Goal: Transaction & Acquisition: Purchase product/service

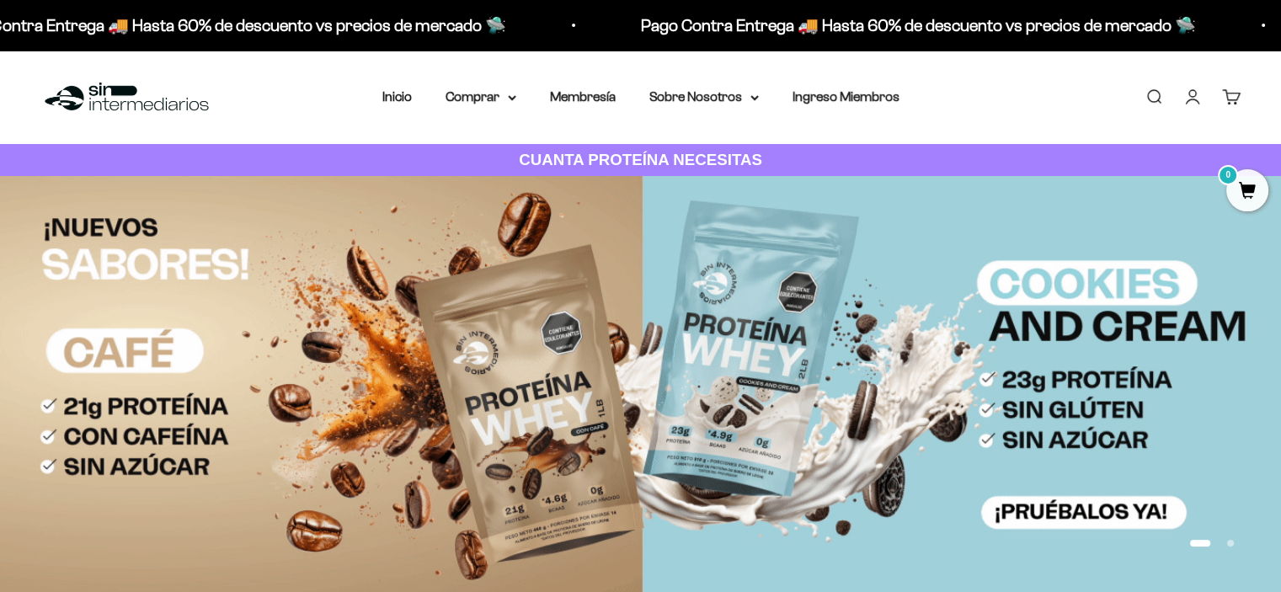
click at [1195, 94] on link "Iniciar sesión" at bounding box center [1192, 97] width 19 height 19
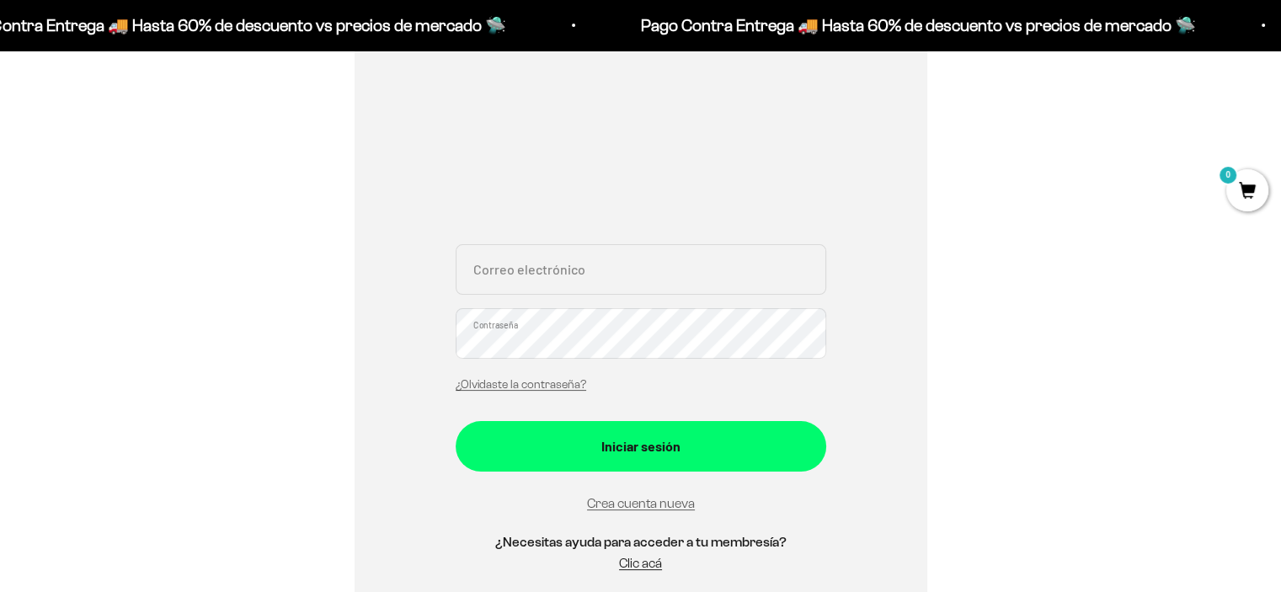
scroll to position [249, 0]
click at [580, 265] on input "Correo electrónico" at bounding box center [641, 269] width 371 height 51
click at [580, 267] on input "Correo electrónico" at bounding box center [641, 269] width 371 height 51
type input "[EMAIL_ADDRESS][DOMAIN_NAME]"
click at [456, 421] on button "Iniciar sesión" at bounding box center [641, 446] width 371 height 51
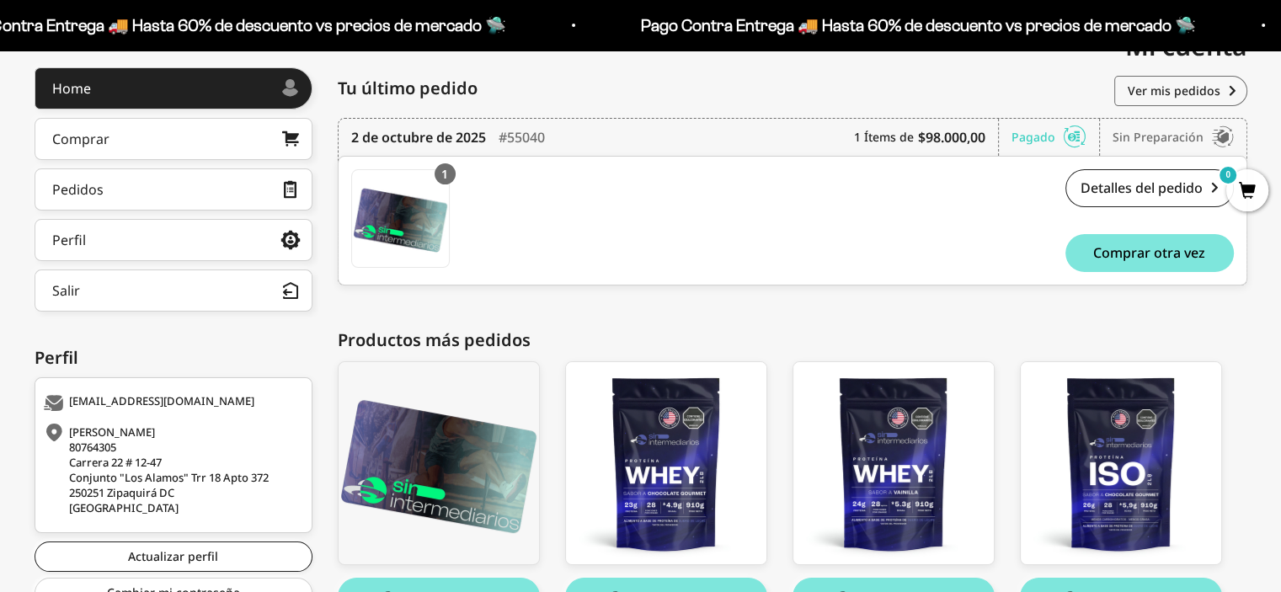
scroll to position [323, 0]
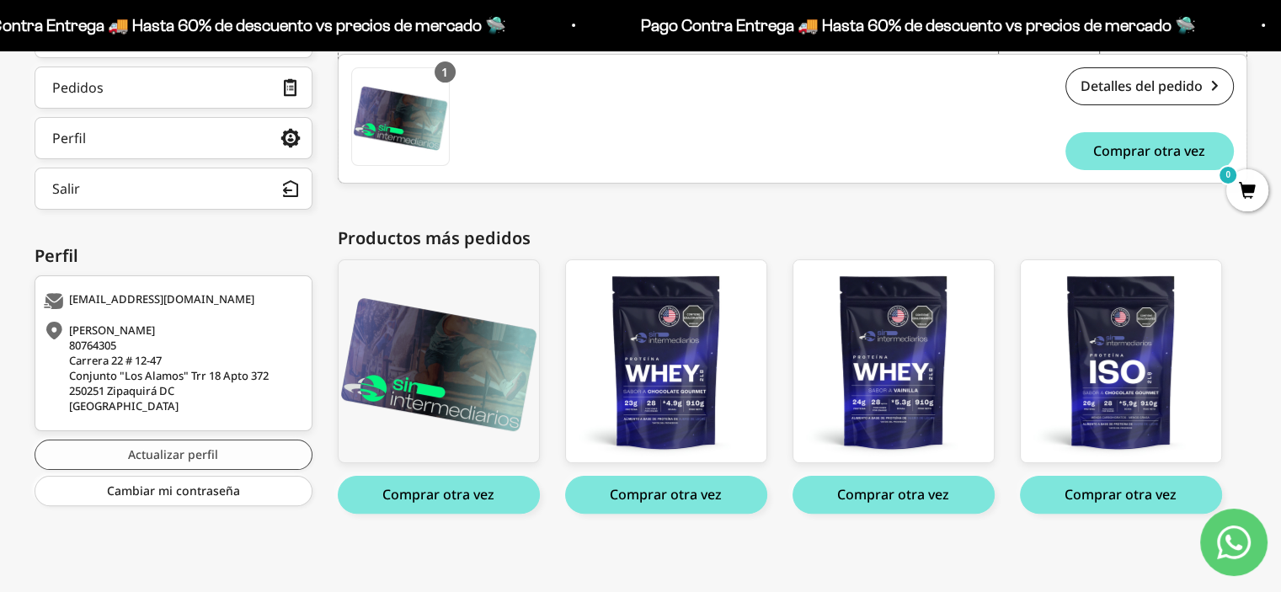
click at [182, 445] on link "Actualizar perfil" at bounding box center [174, 455] width 278 height 30
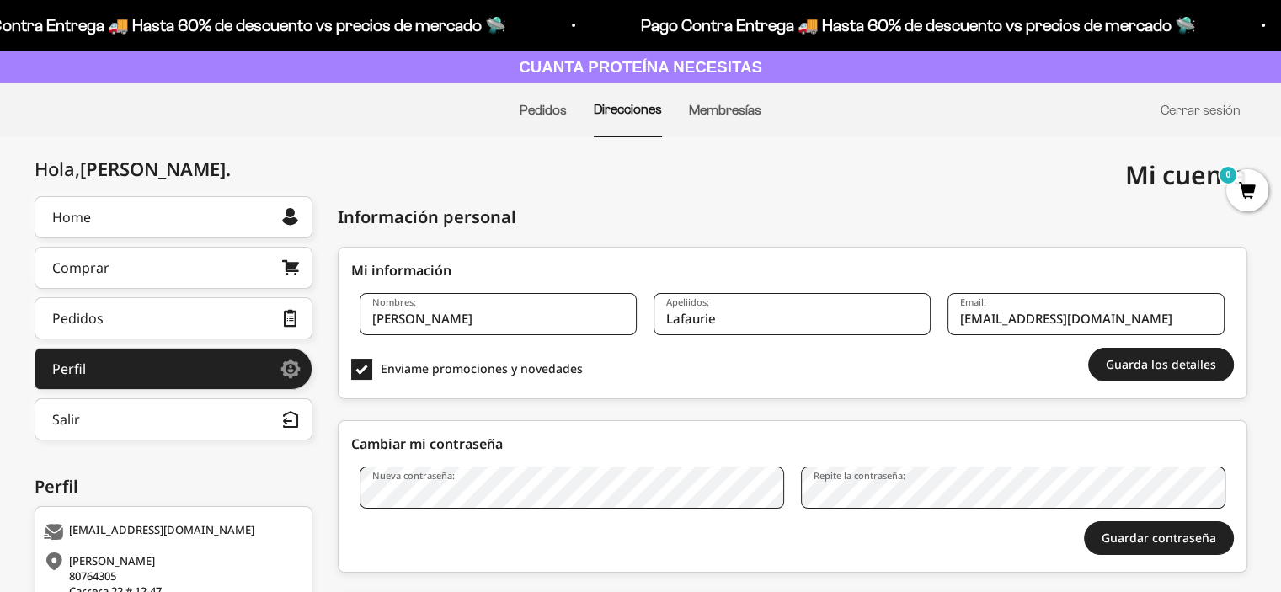
scroll to position [118, 0]
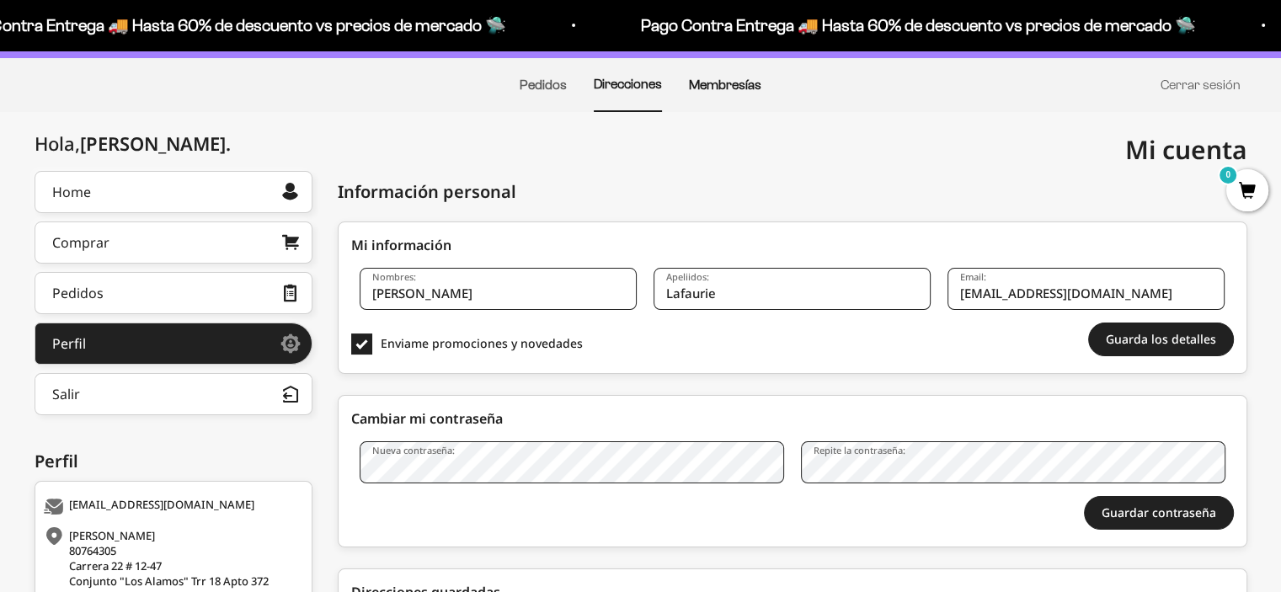
click at [713, 84] on link "Membresías" at bounding box center [725, 84] width 72 height 14
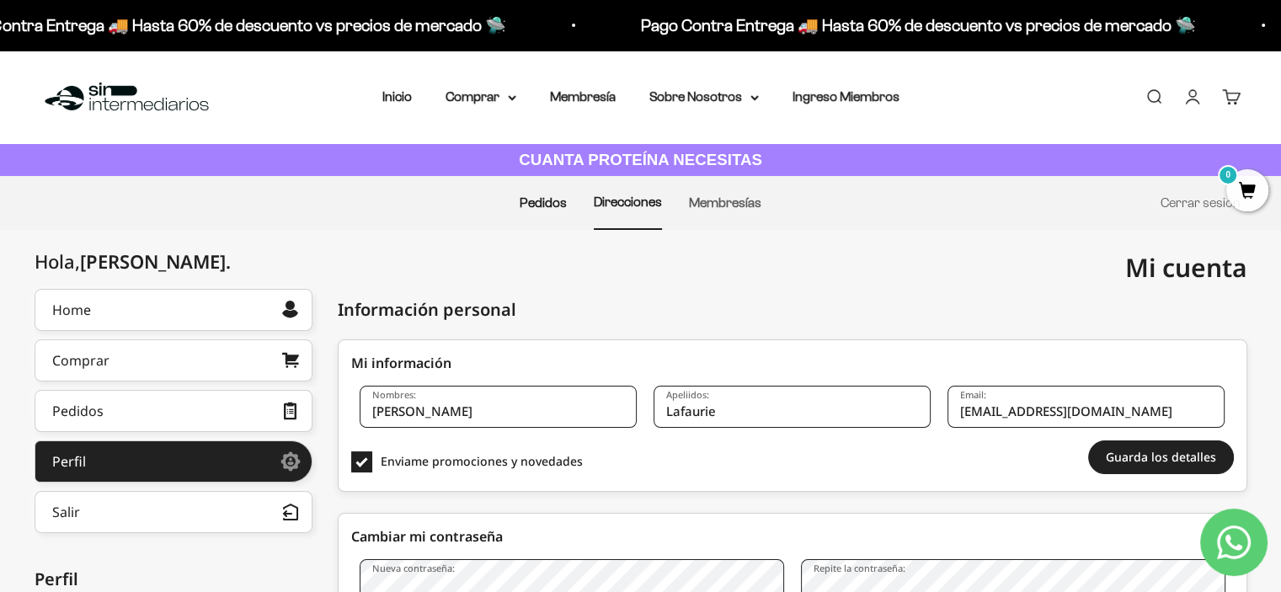
click at [529, 208] on link "Pedidos" at bounding box center [543, 202] width 47 height 14
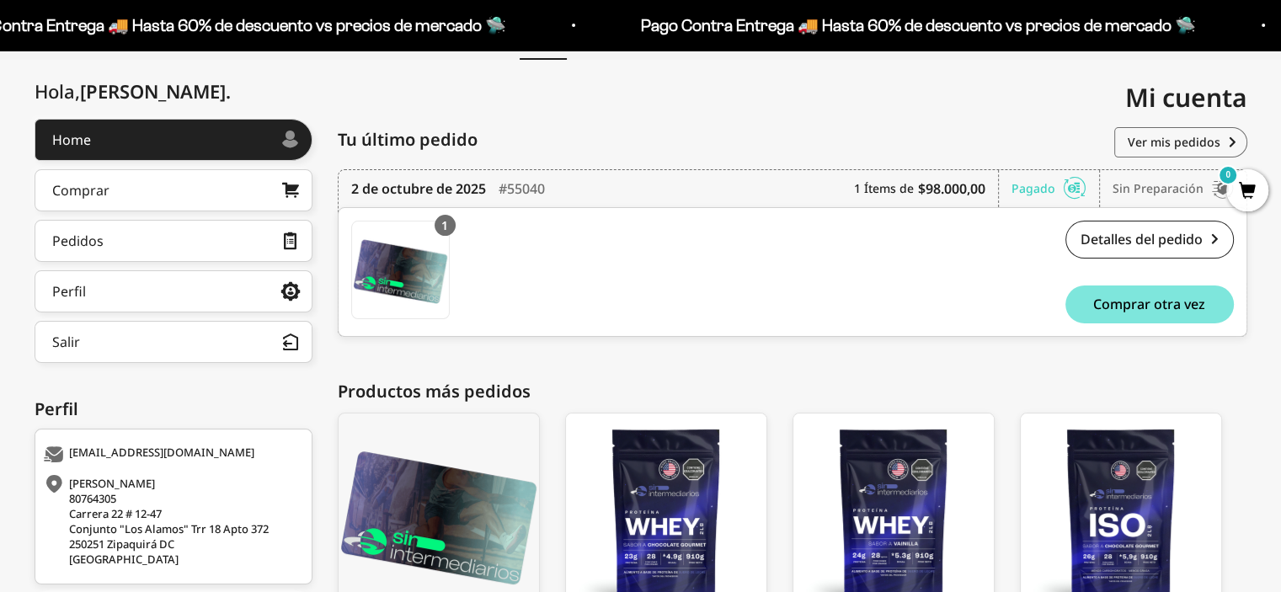
scroll to position [168, 0]
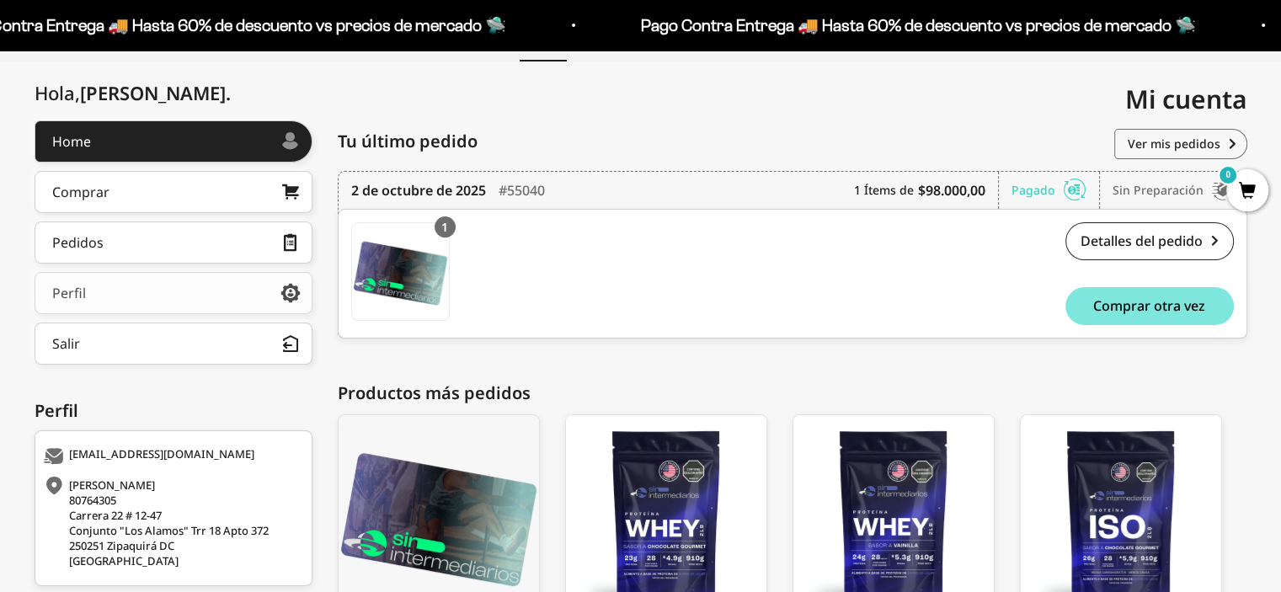
click at [248, 300] on link "Perfil" at bounding box center [174, 293] width 278 height 42
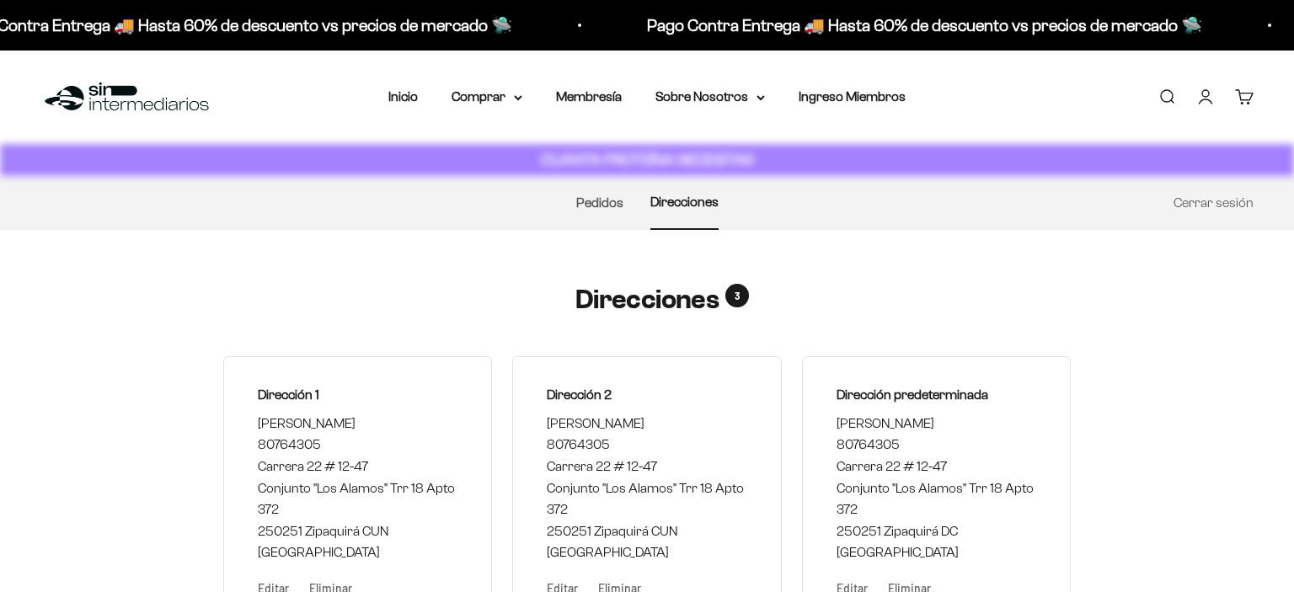
select select "[GEOGRAPHIC_DATA]"
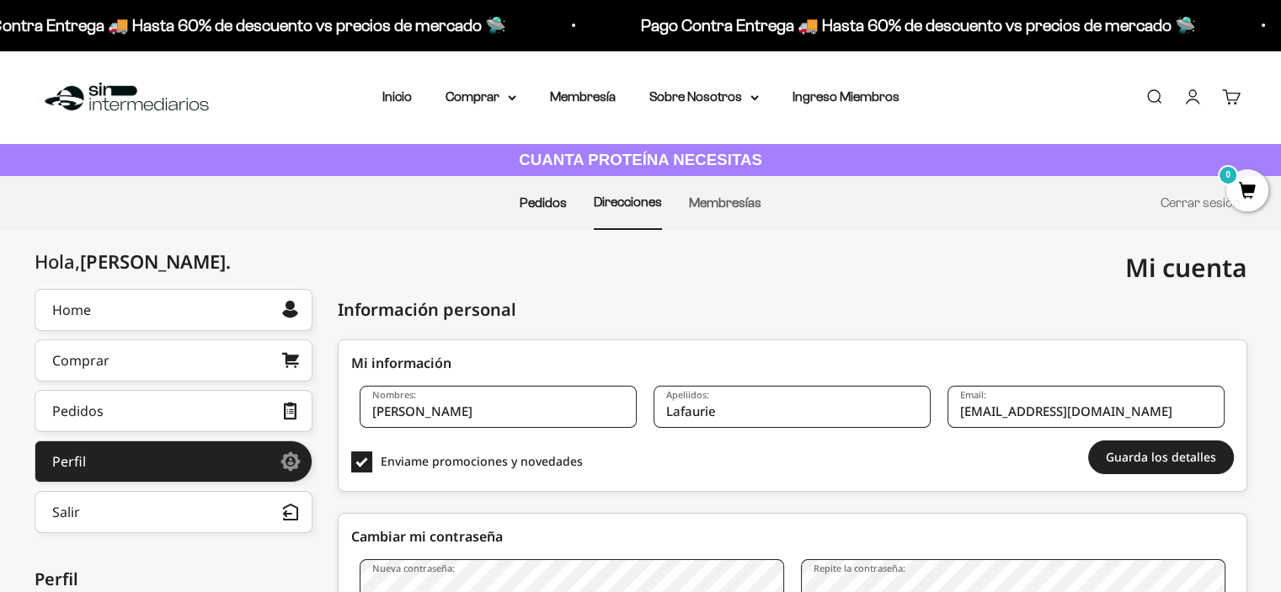
click at [542, 206] on link "Pedidos" at bounding box center [543, 202] width 47 height 14
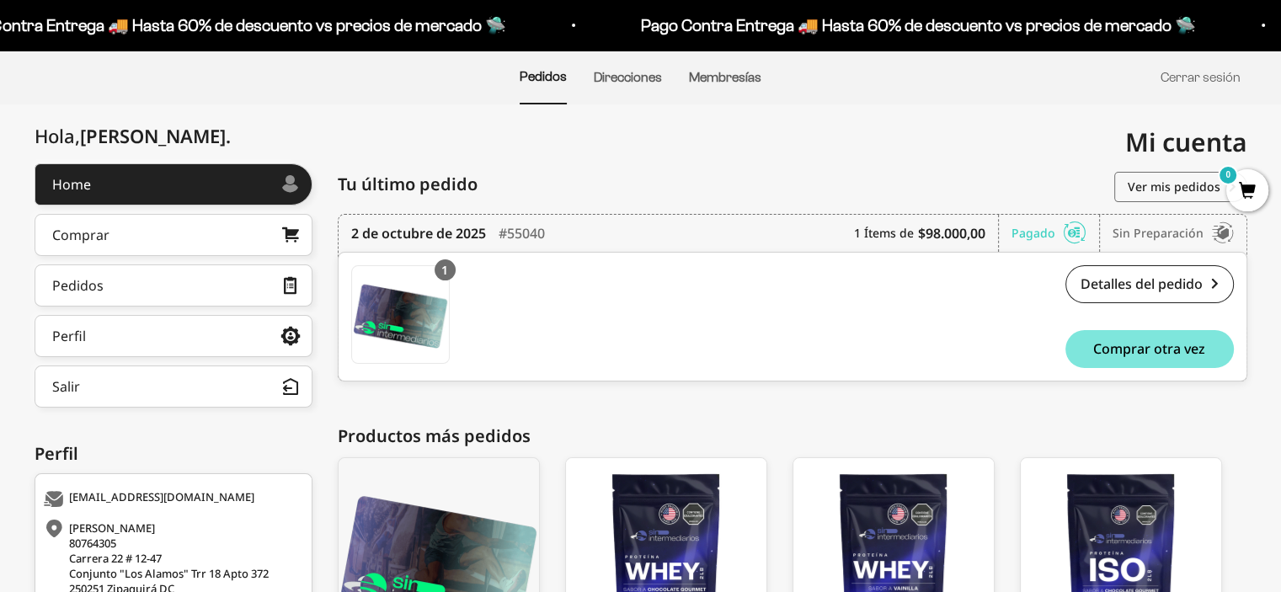
scroll to position [128, 0]
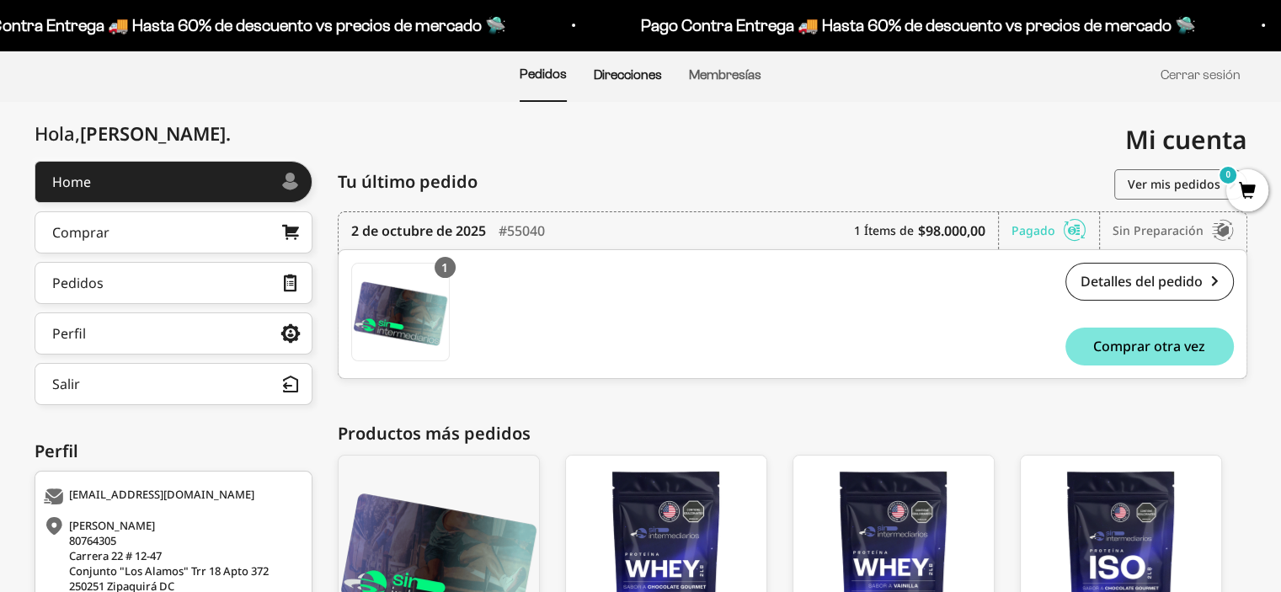
click at [613, 74] on link "Direcciones" at bounding box center [628, 74] width 68 height 14
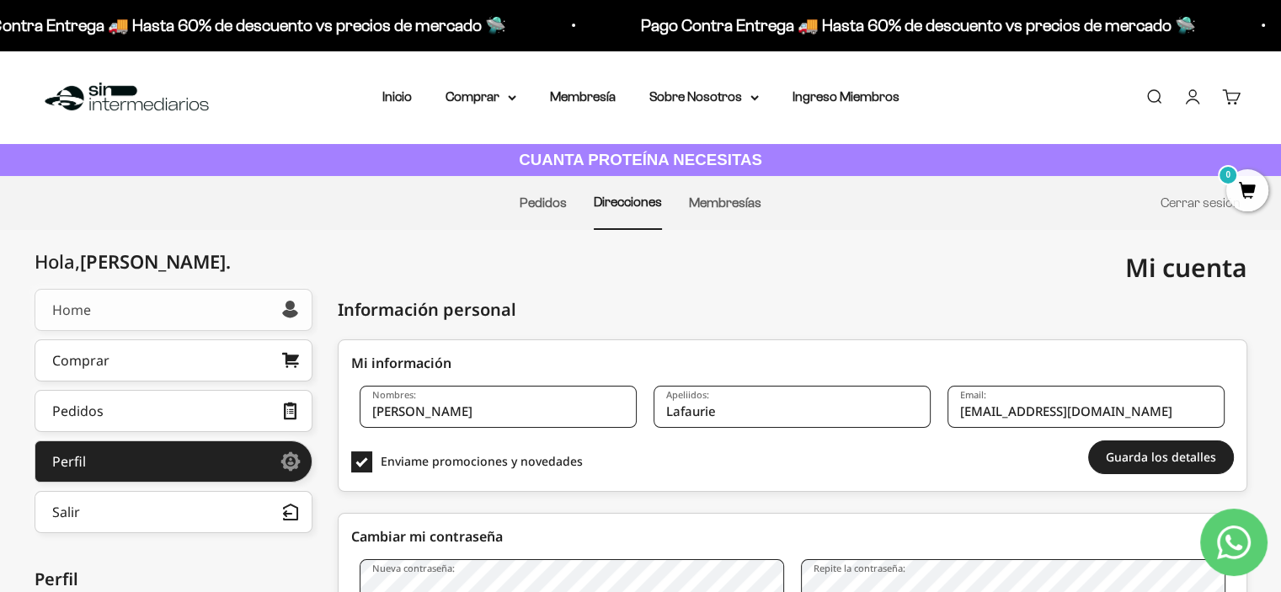
click at [179, 309] on link "Home" at bounding box center [174, 310] width 278 height 42
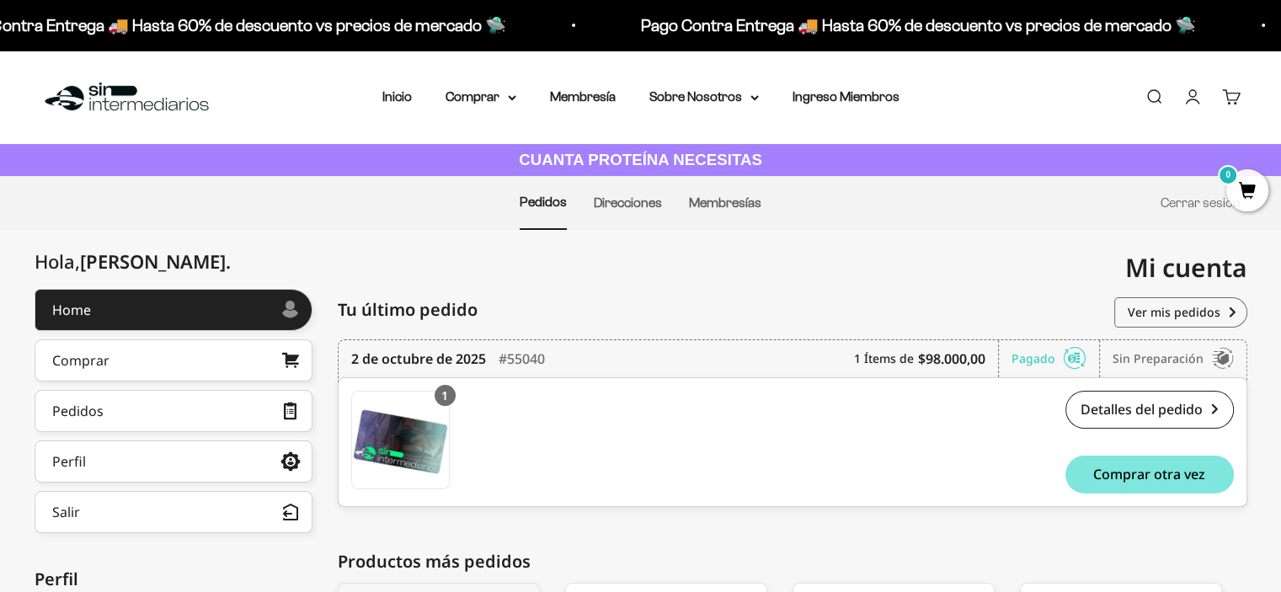
click at [1233, 94] on link "Carrito 0" at bounding box center [1231, 97] width 19 height 19
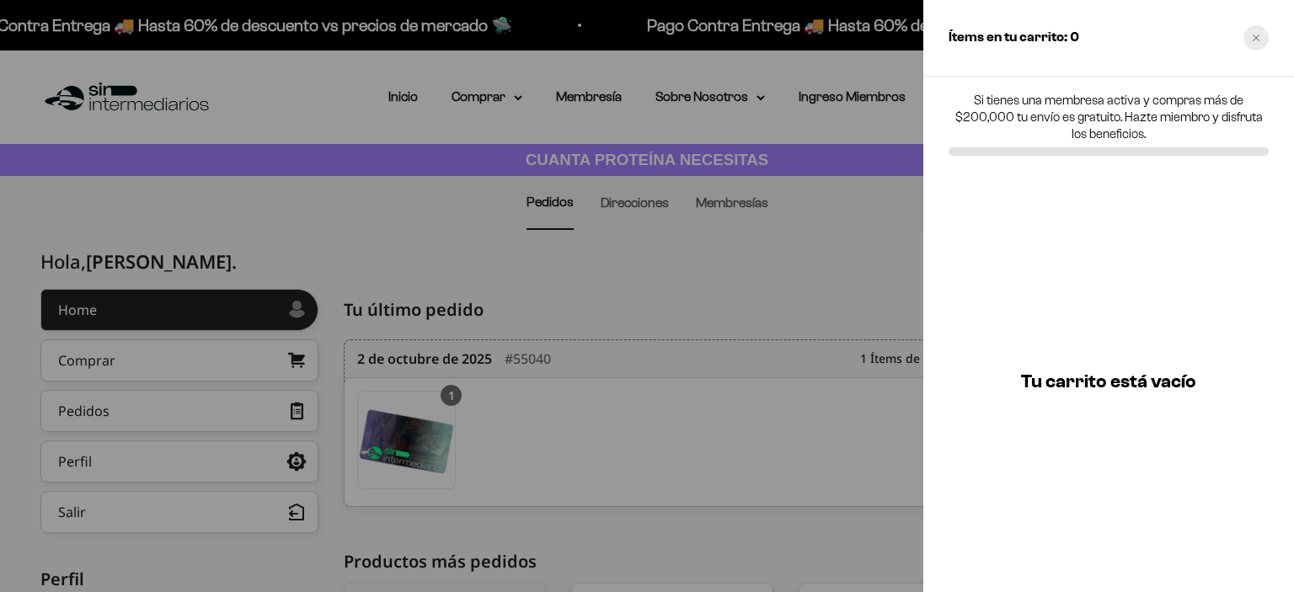
click at [1257, 39] on icon "Close cart" at bounding box center [1256, 38] width 8 height 8
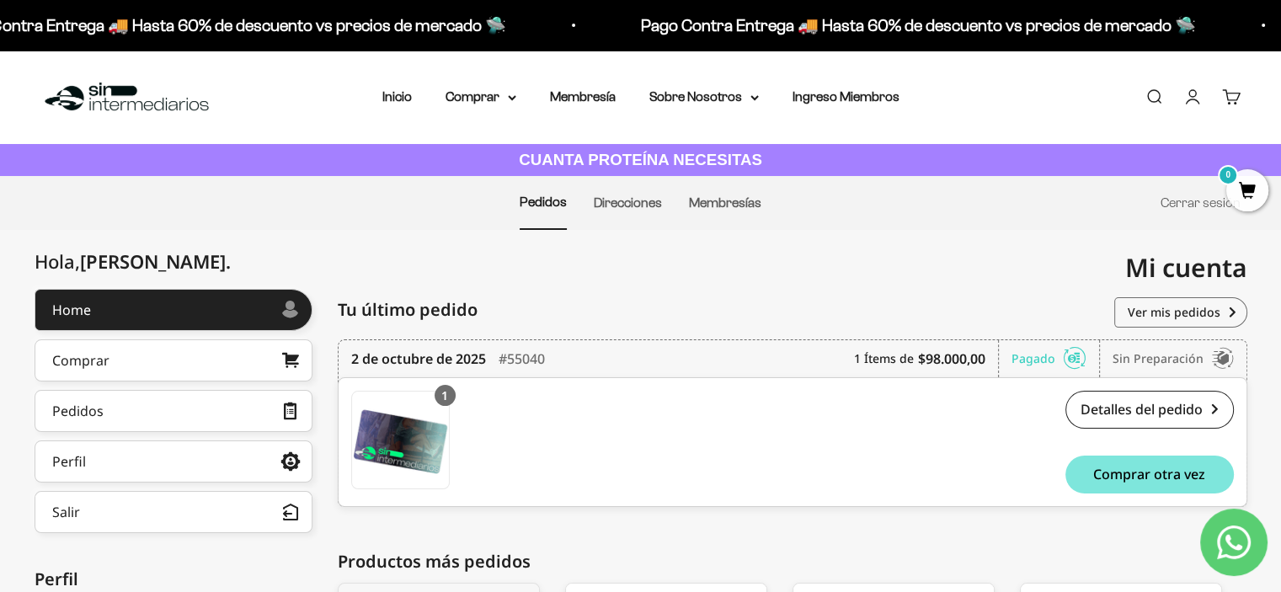
scroll to position [148, 0]
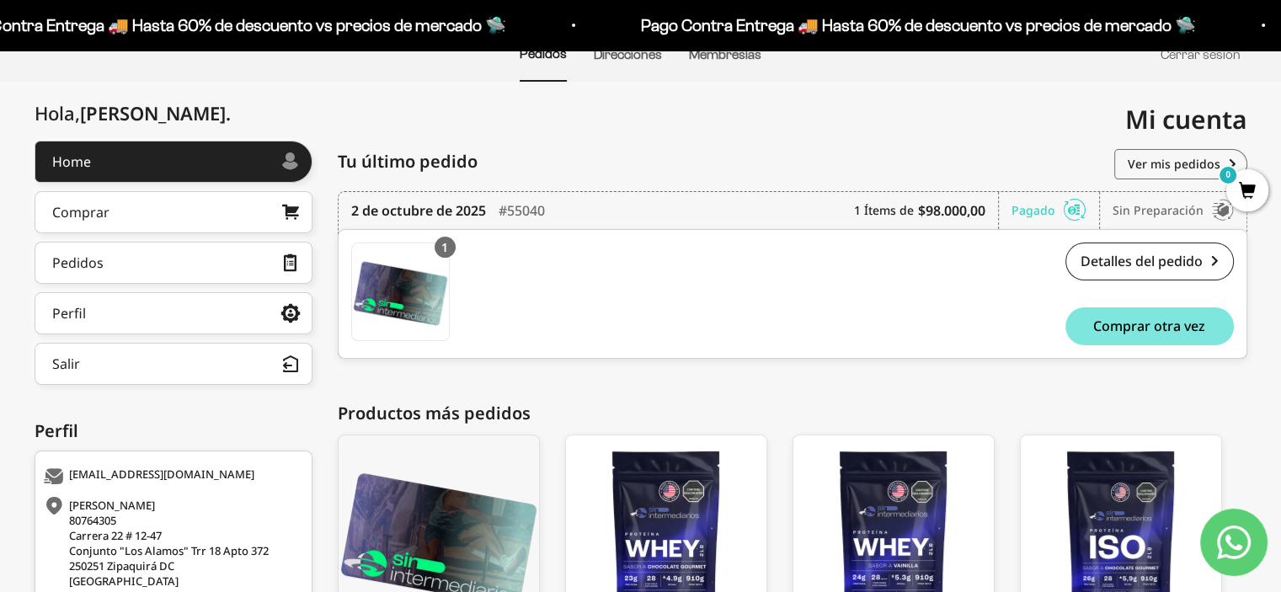
click at [1262, 195] on span "0" at bounding box center [1247, 190] width 42 height 42
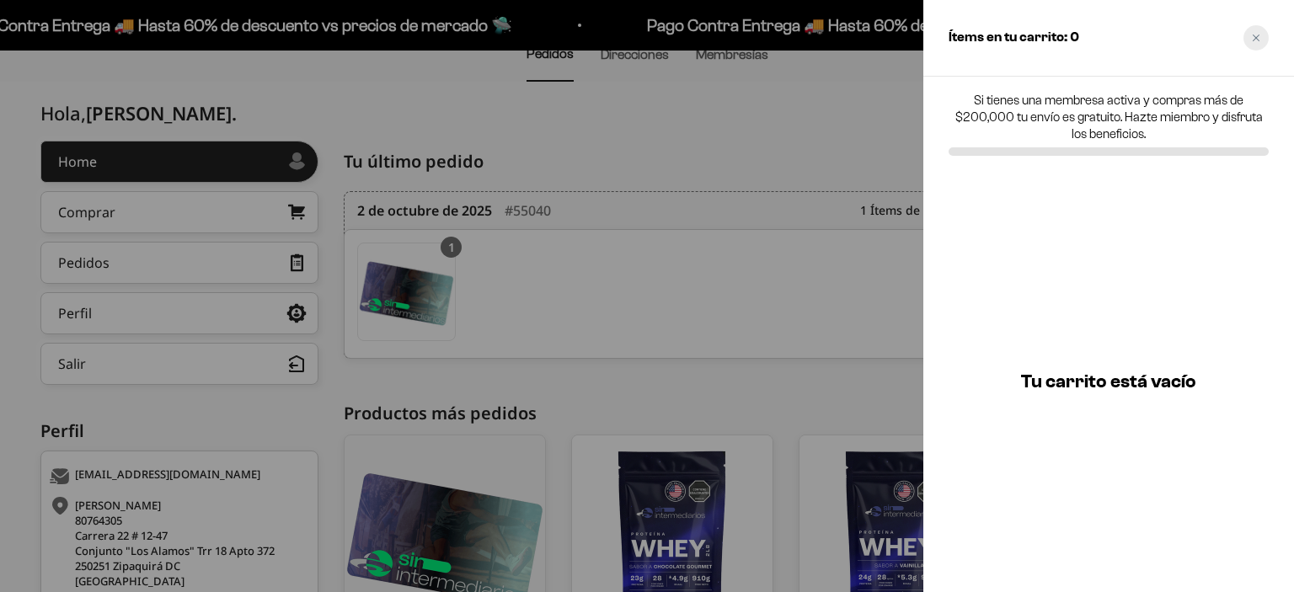
click at [1256, 37] on icon "Close cart" at bounding box center [1255, 38] width 7 height 7
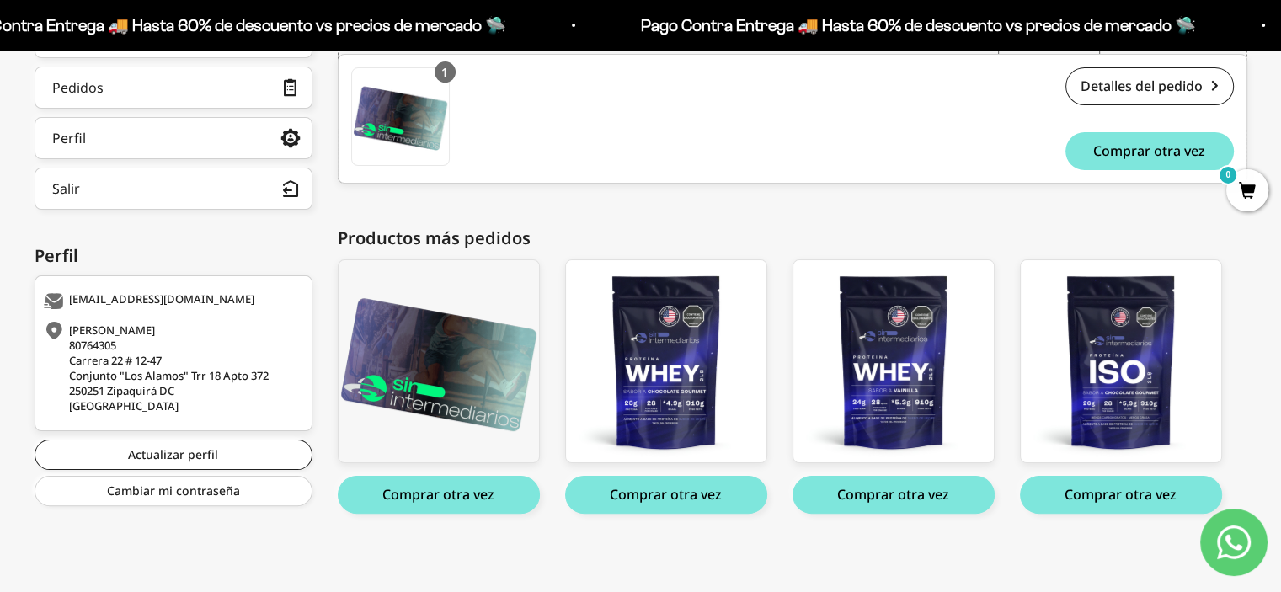
scroll to position [0, 0]
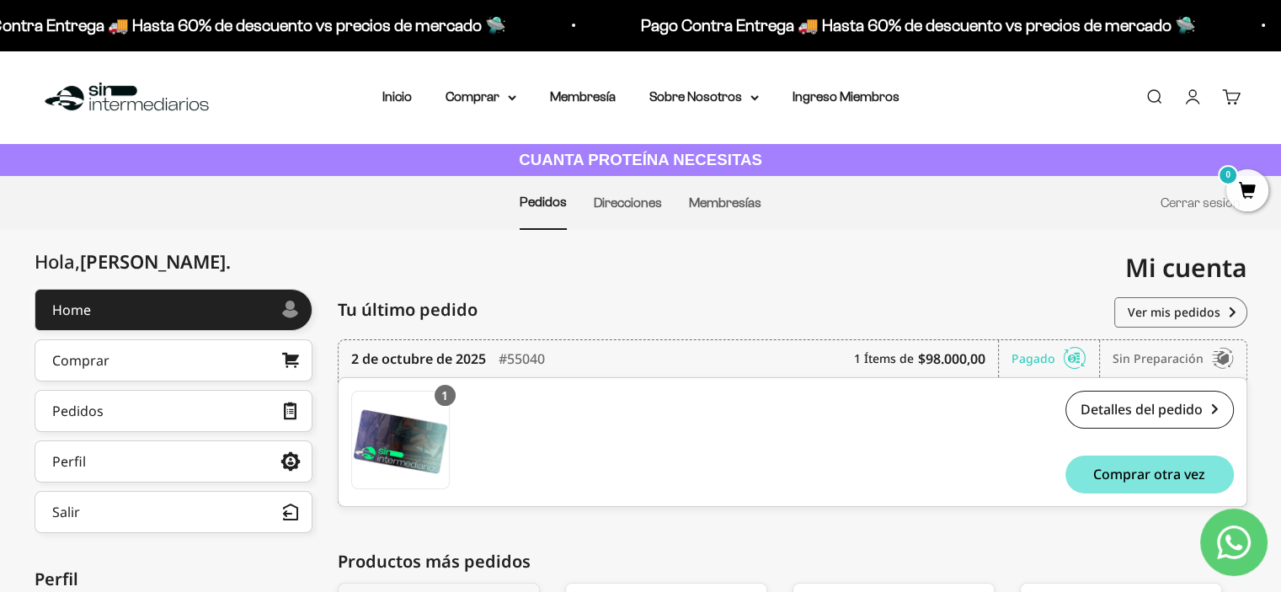
click at [322, 420] on div "Hola, Alberto . Home Comprar Pedidos Perfil Información personal Direcciones gu…" at bounding box center [641, 582] width 1213 height 586
click at [173, 104] on img at bounding box center [126, 97] width 173 height 36
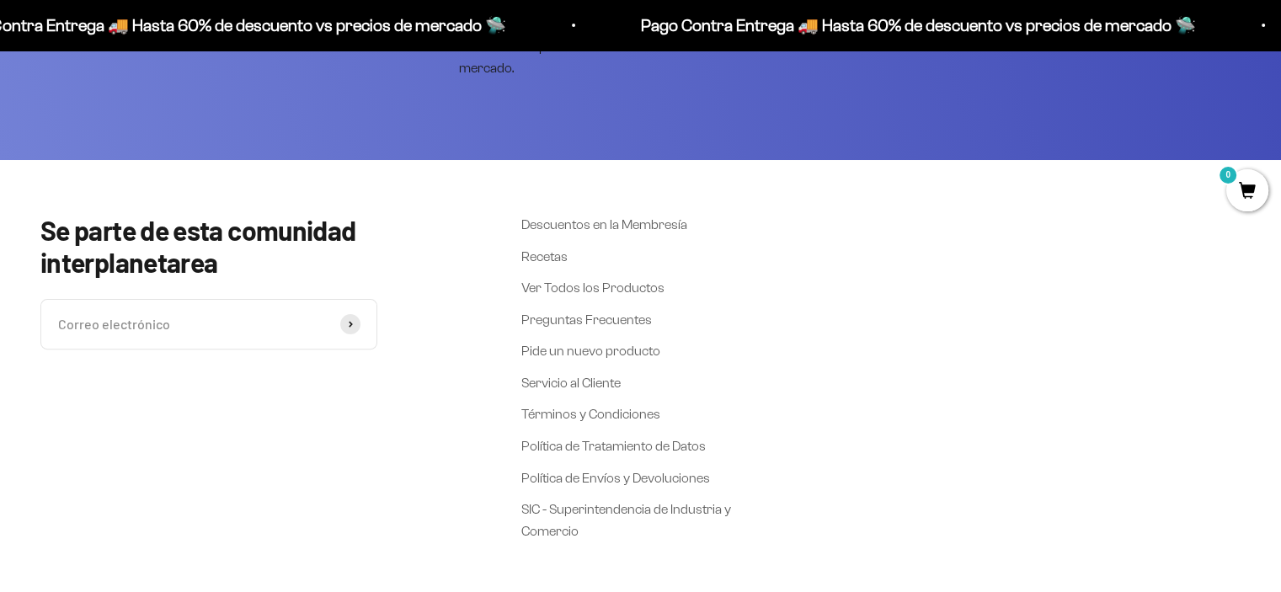
scroll to position [6856, 0]
click at [558, 320] on link "Preguntas Frecuentes" at bounding box center [586, 321] width 131 height 22
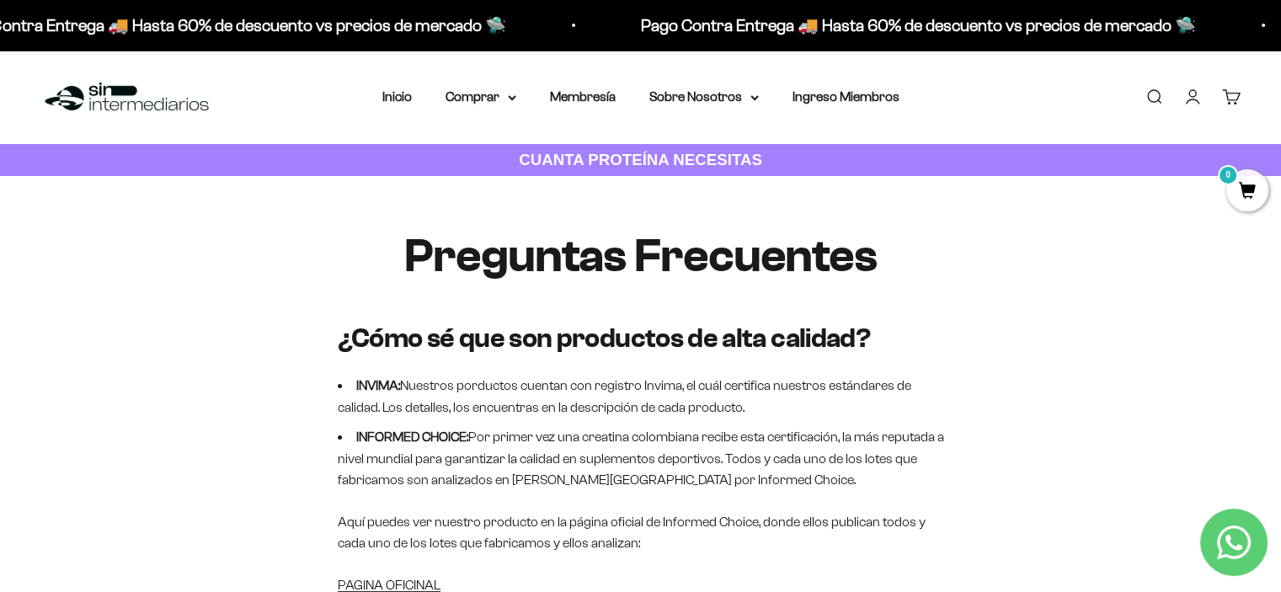
click at [1245, 552] on icon "Contact us on WhatsApp" at bounding box center [1234, 543] width 34 height 34
click at [132, 96] on img at bounding box center [126, 97] width 173 height 36
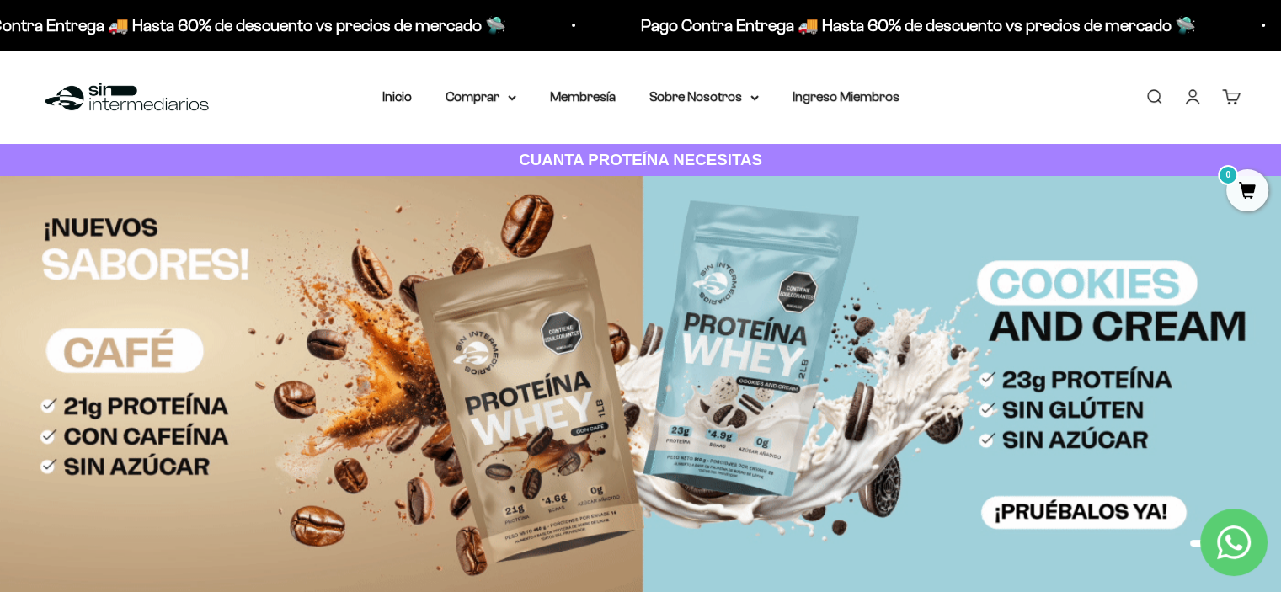
click at [1189, 99] on link "Cuenta" at bounding box center [1192, 97] width 19 height 19
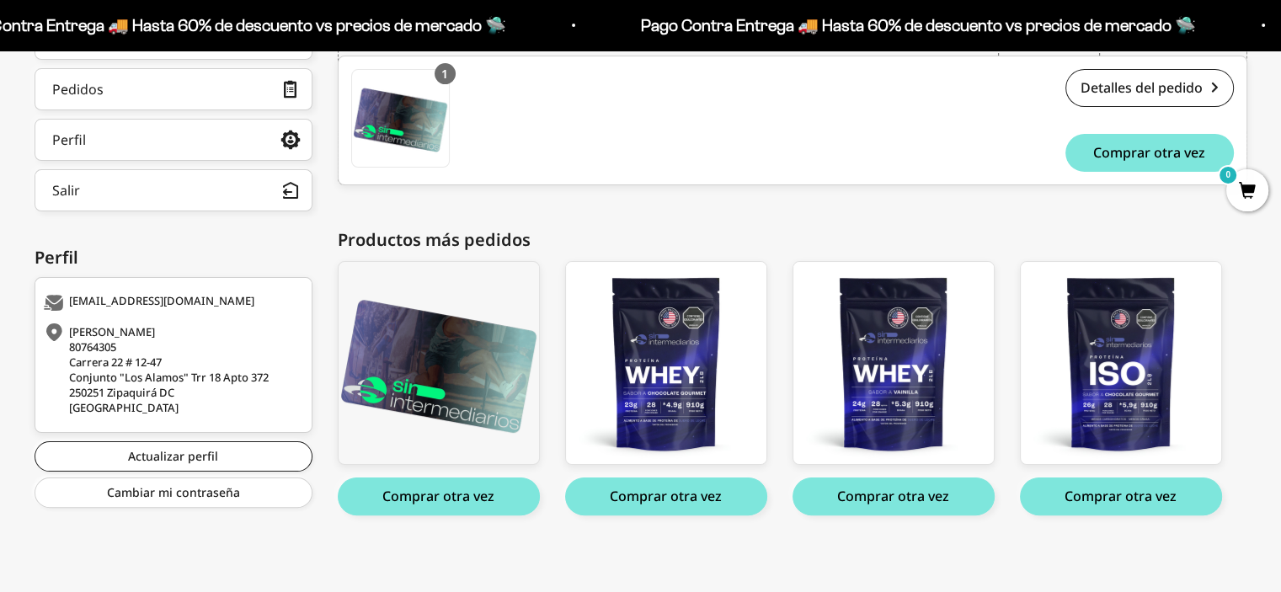
scroll to position [323, 0]
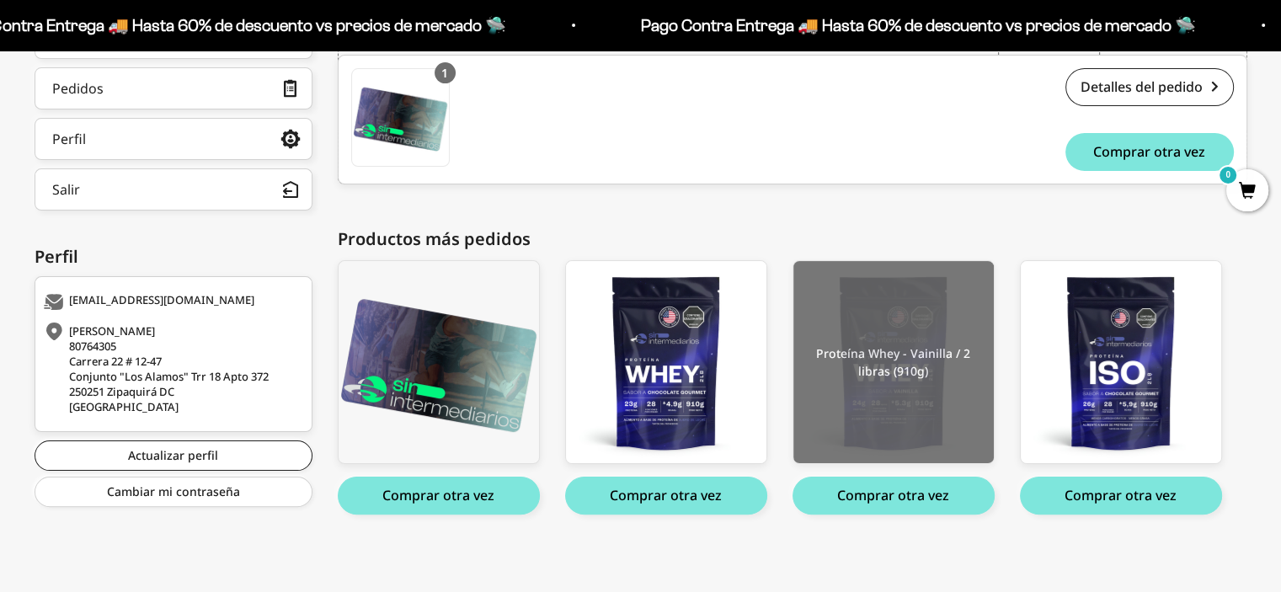
click at [904, 403] on img at bounding box center [893, 362] width 200 height 202
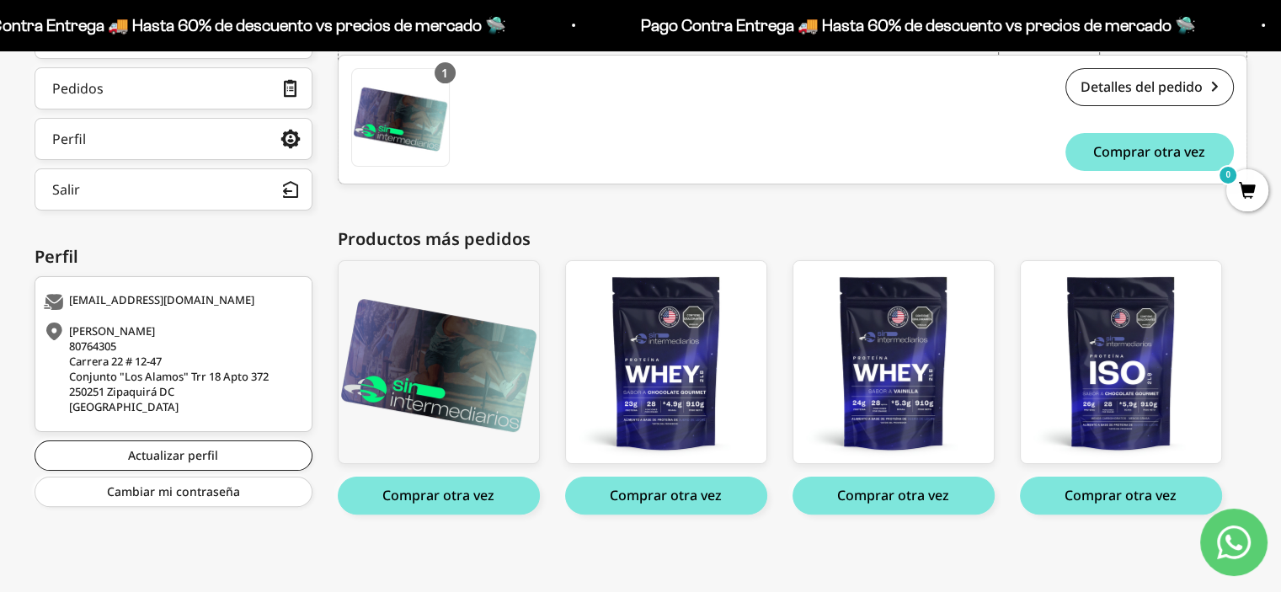
scroll to position [0, 0]
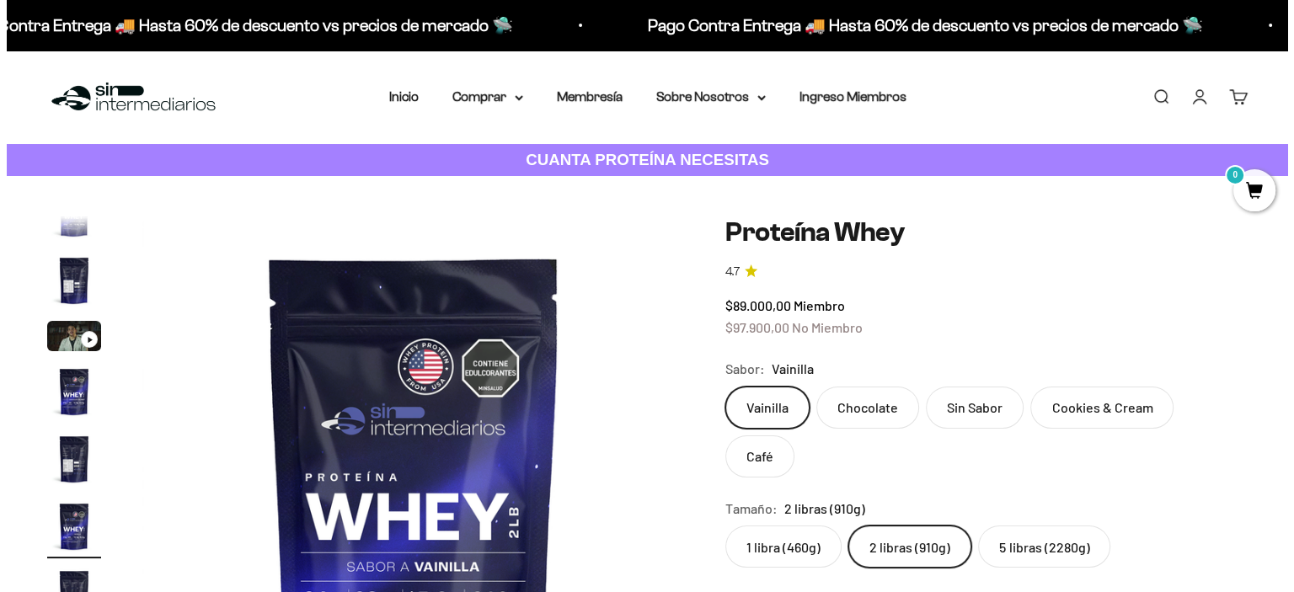
scroll to position [360, 0]
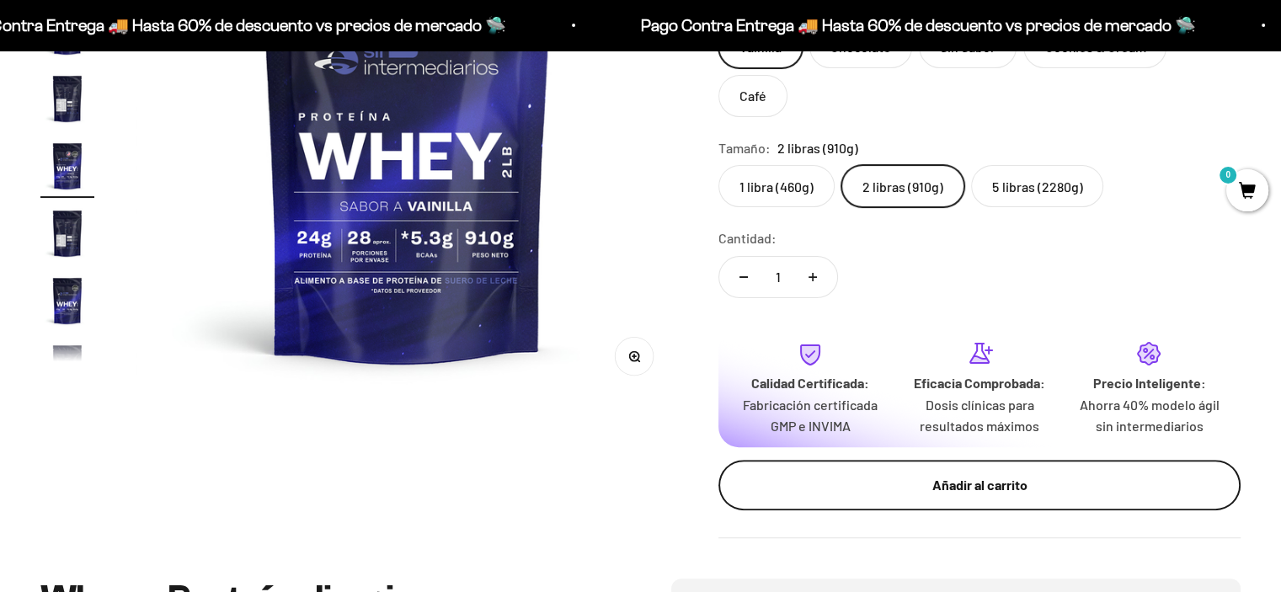
click at [756, 460] on button "Añadir al carrito" at bounding box center [979, 485] width 522 height 51
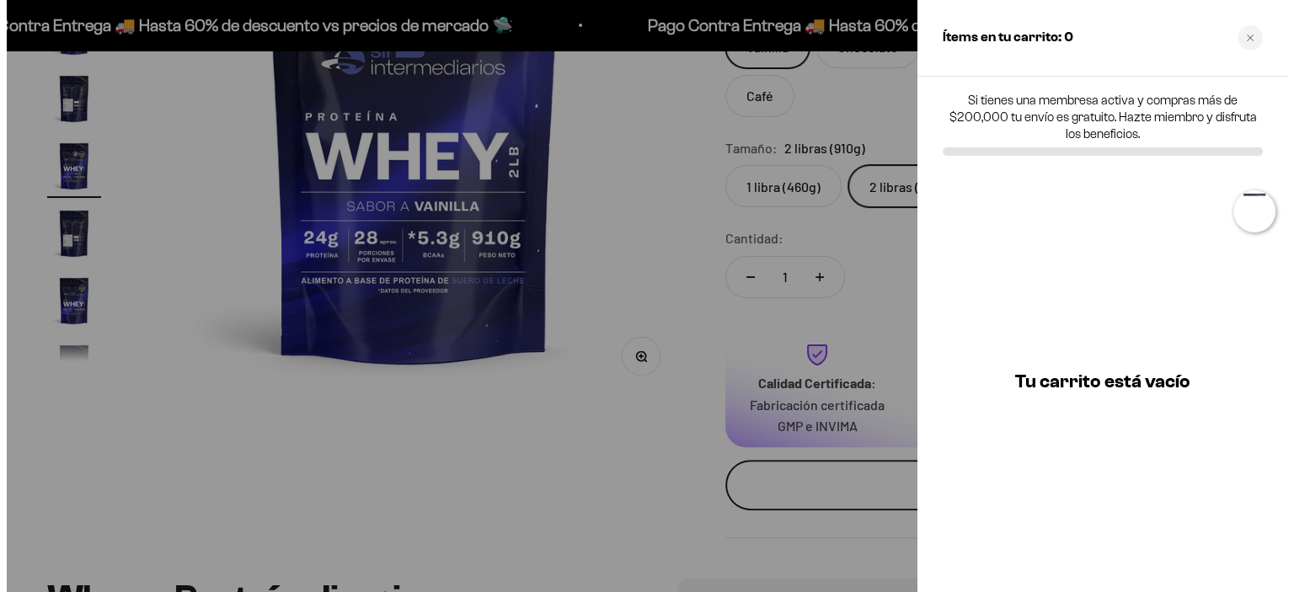
scroll to position [0, 2853]
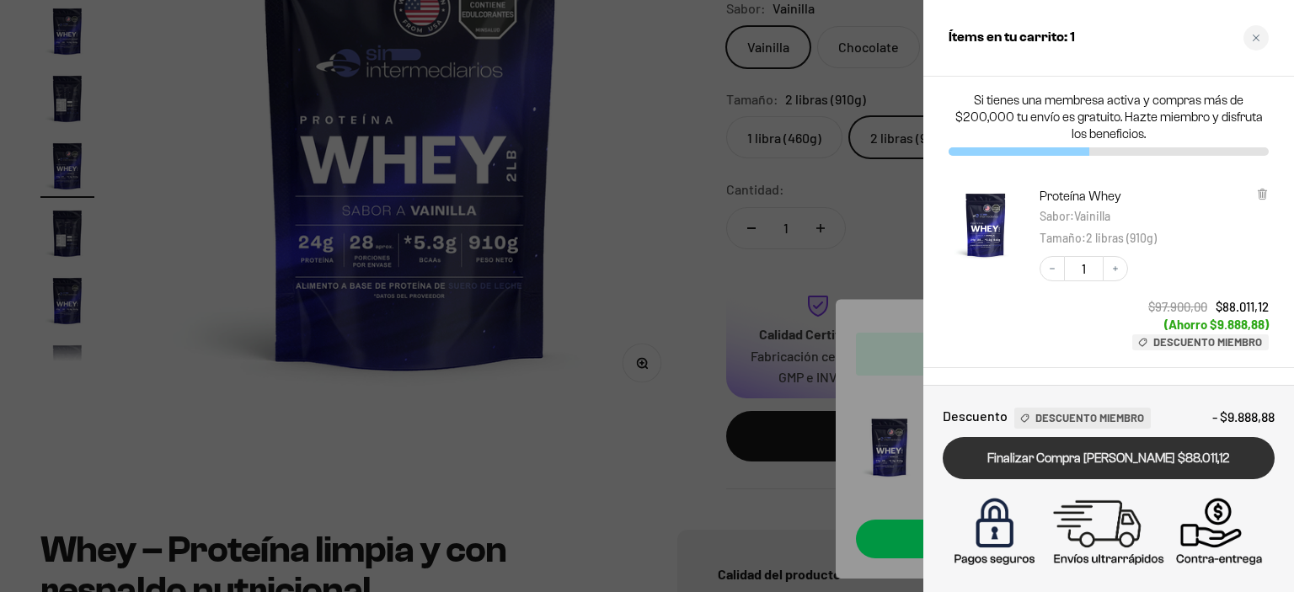
click at [1085, 464] on link "Finalizar Compra [PERSON_NAME] $88.011,12" at bounding box center [1108, 458] width 332 height 43
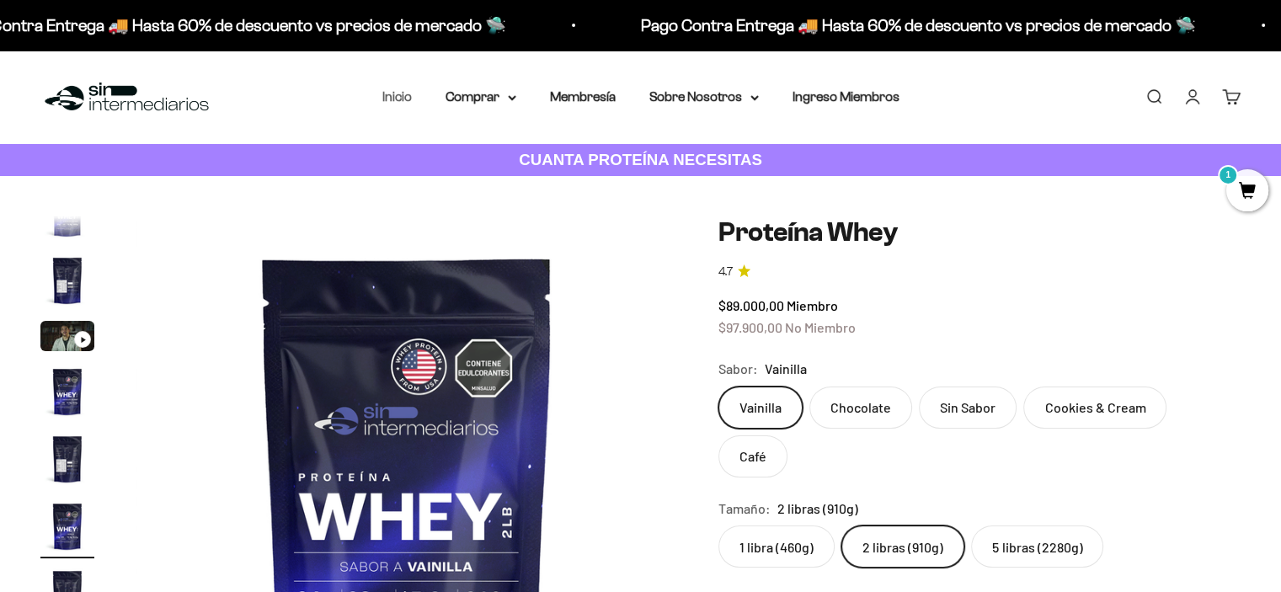
click at [407, 93] on link "Inicio" at bounding box center [396, 96] width 29 height 14
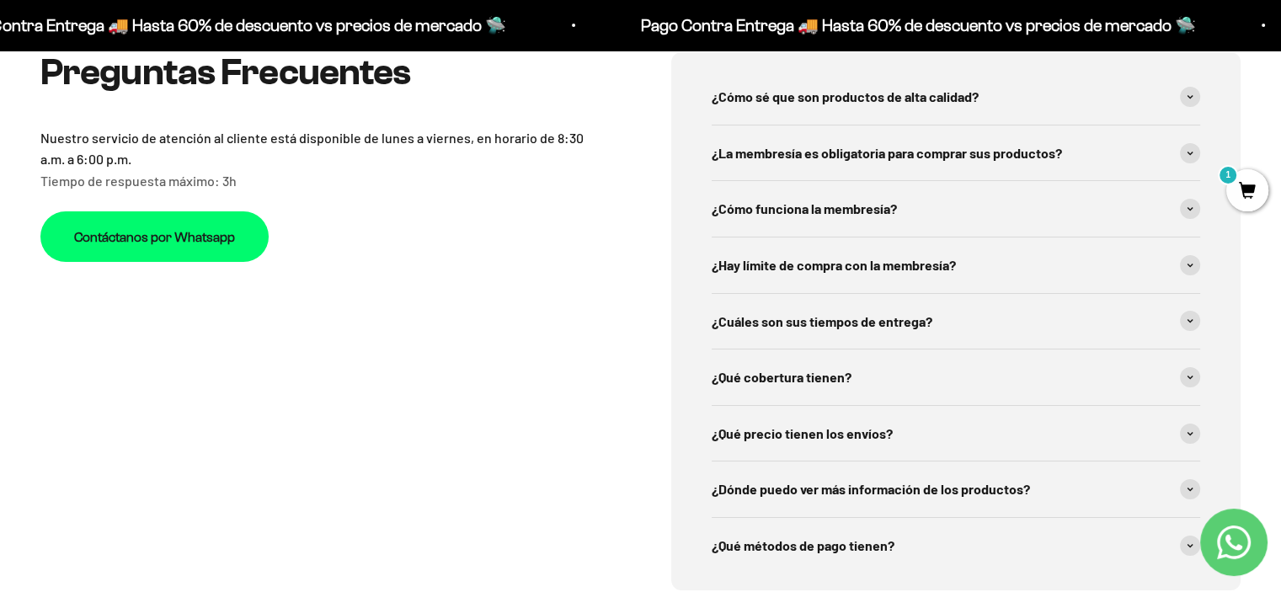
scroll to position [5911, 0]
click at [1228, 553] on icon "Contact us on WhatsApp" at bounding box center [1234, 543] width 34 height 34
